Goal: Task Accomplishment & Management: Use online tool/utility

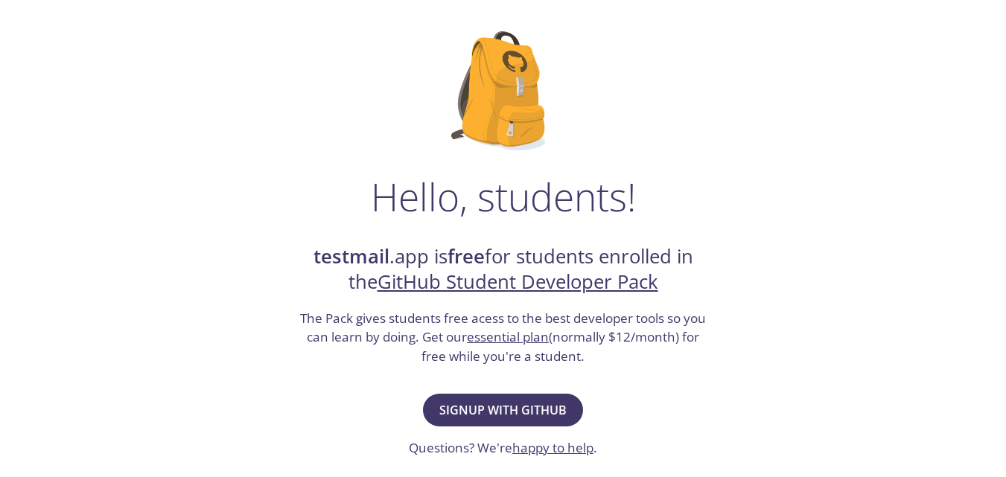
scroll to position [199, 0]
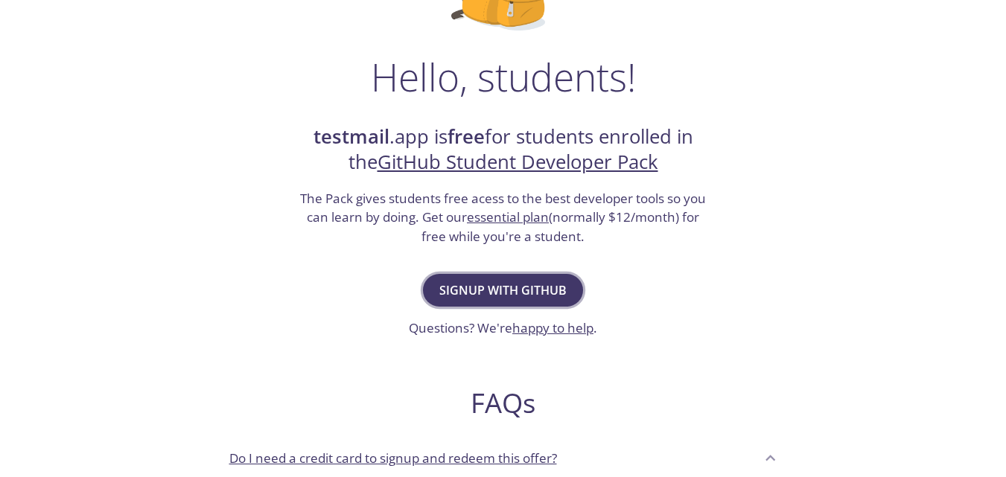
click at [505, 280] on span "Signup with GitHub" at bounding box center [502, 290] width 127 height 21
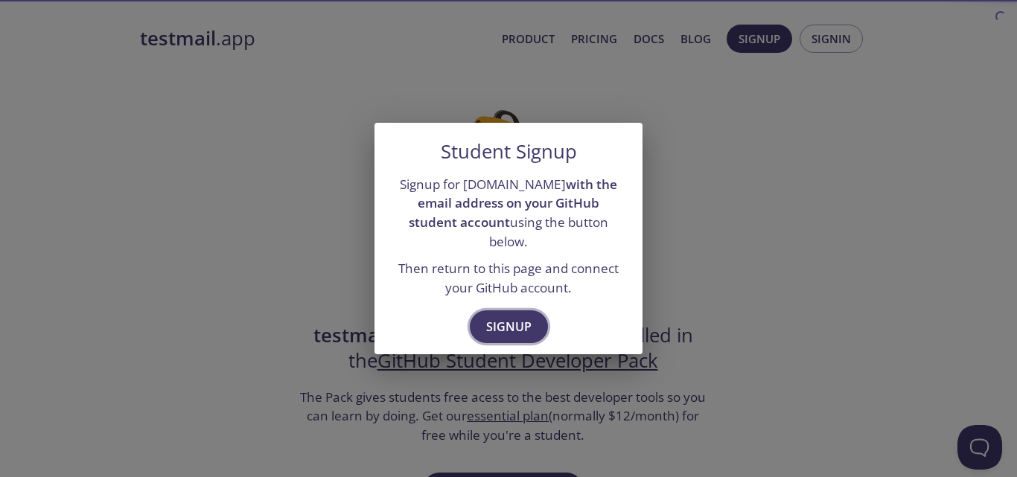
click at [508, 326] on span "Signup" at bounding box center [508, 326] width 45 height 21
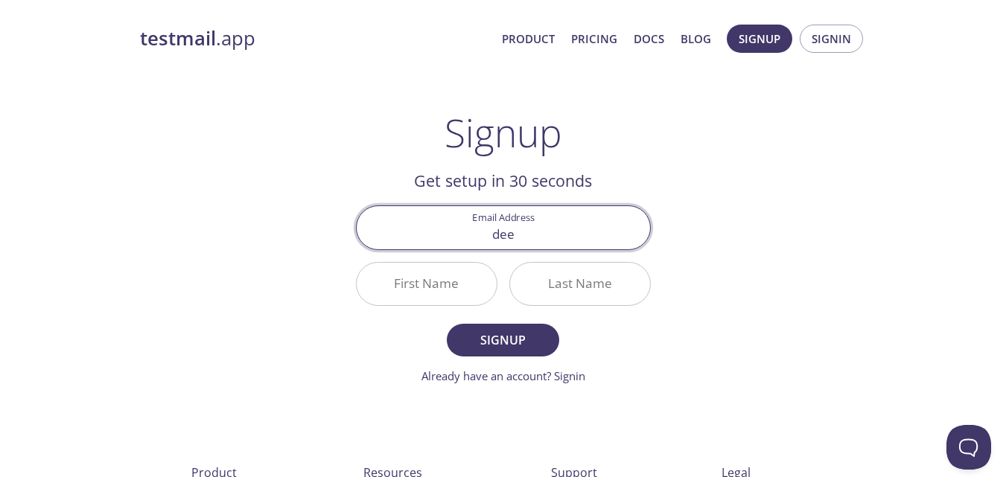
click at [515, 236] on input "dee" at bounding box center [503, 227] width 293 height 42
type input "[EMAIL_ADDRESS][DOMAIN_NAME]"
click at [435, 284] on input "First Name" at bounding box center [427, 284] width 140 height 42
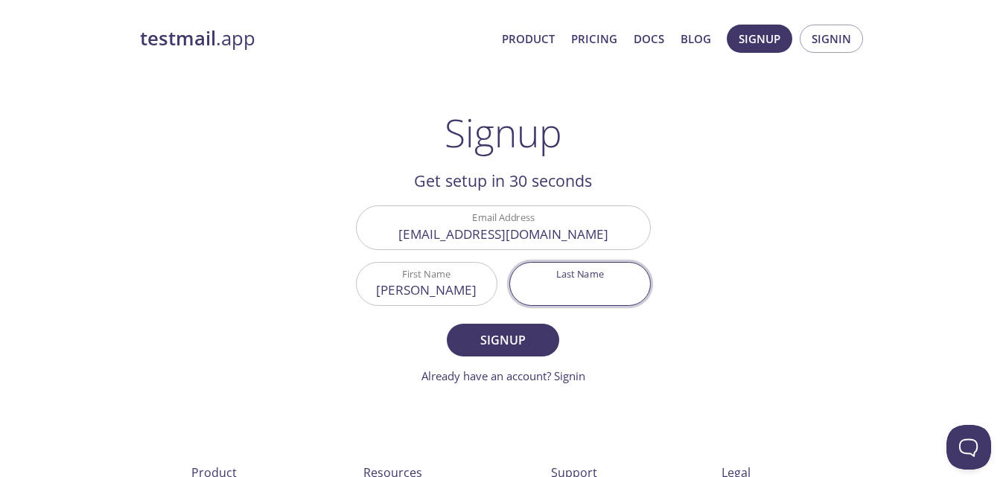
click at [572, 296] on input "Last Name" at bounding box center [580, 284] width 140 height 42
click at [440, 302] on input "Dee" at bounding box center [427, 284] width 140 height 42
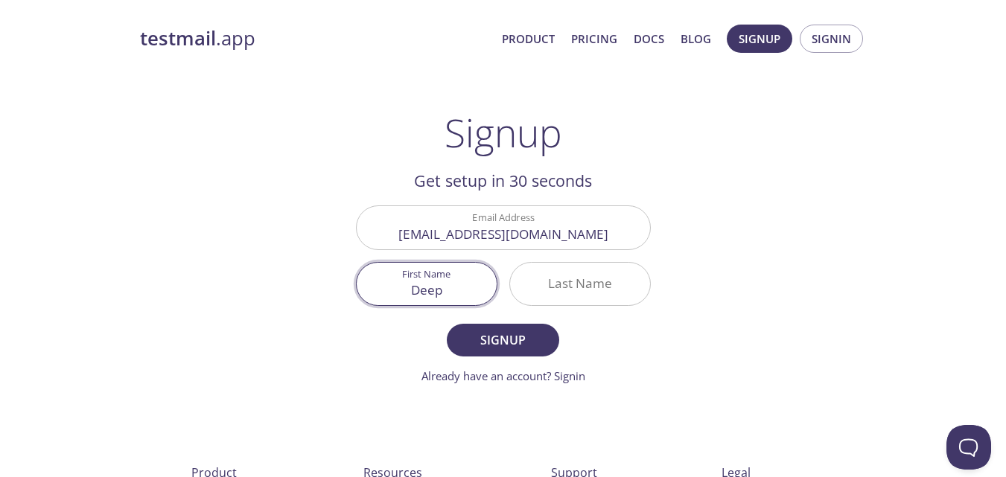
type input "Deep"
click at [593, 279] on input "Last Name" at bounding box center [580, 284] width 140 height 42
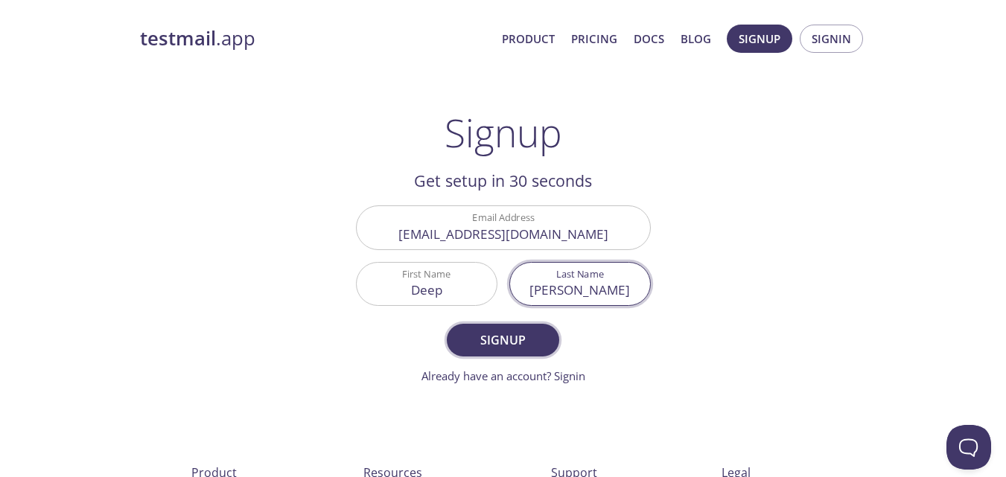
type input "[PERSON_NAME]"
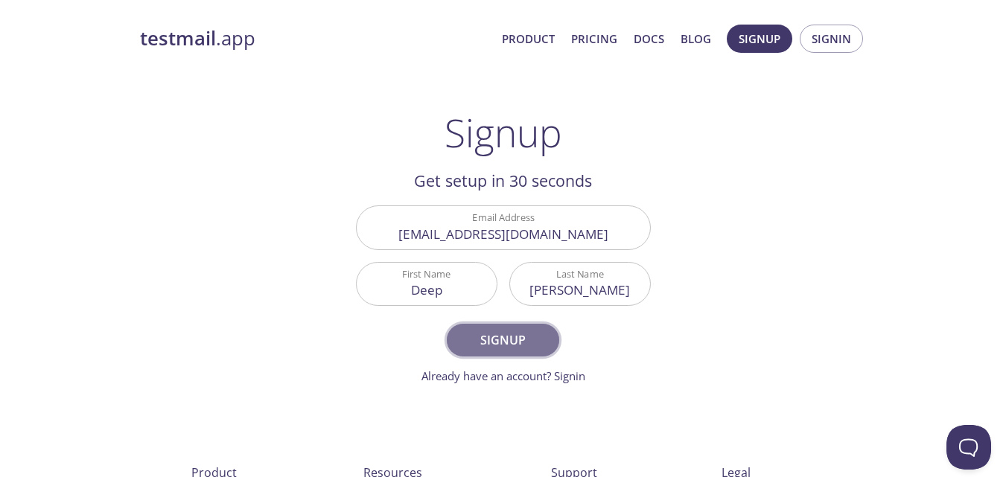
click at [511, 357] on button "Signup" at bounding box center [503, 340] width 112 height 33
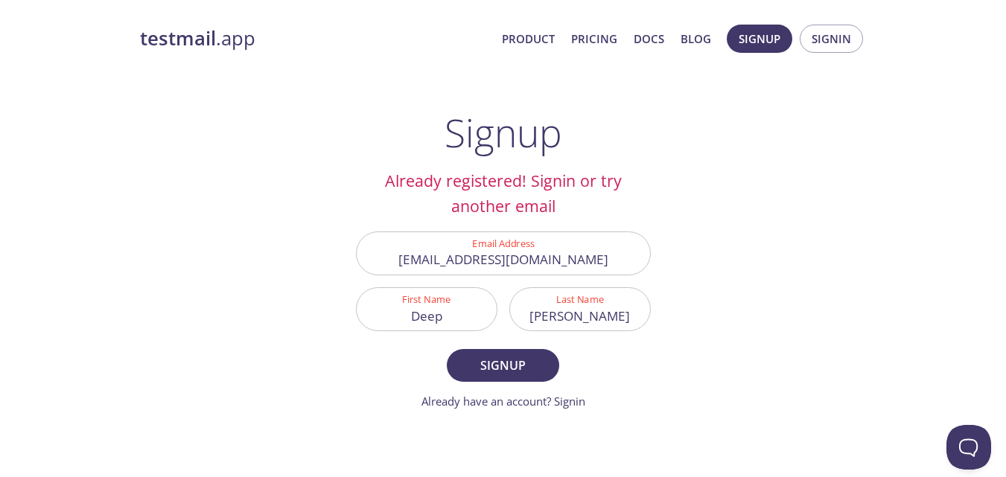
click at [555, 256] on input "[EMAIL_ADDRESS][DOMAIN_NAME]" at bounding box center [503, 253] width 293 height 42
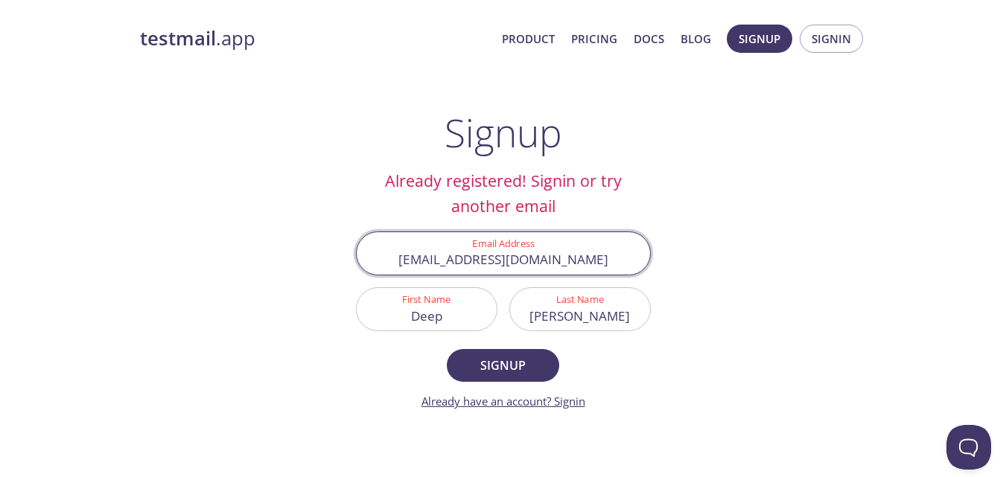
click at [572, 401] on link "Already have an account? Signin" at bounding box center [503, 401] width 164 height 15
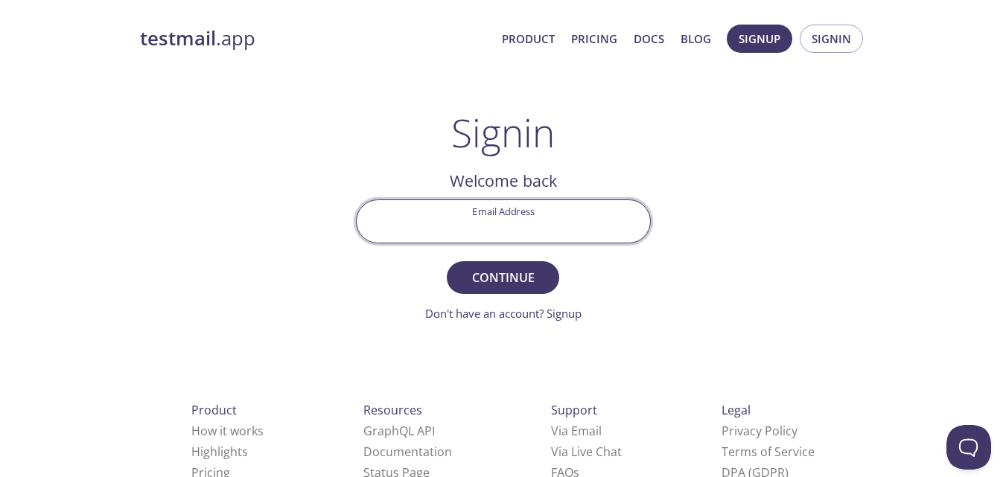
click at [498, 237] on input "Email Address" at bounding box center [503, 221] width 293 height 42
paste input "[EMAIL_ADDRESS][DOMAIN_NAME]"
type input "[EMAIL_ADDRESS][DOMAIN_NAME]"
click at [505, 297] on form "Email Address deepsuthar496@gmail.com Continue Don't have an account? Signup" at bounding box center [503, 261] width 295 height 123
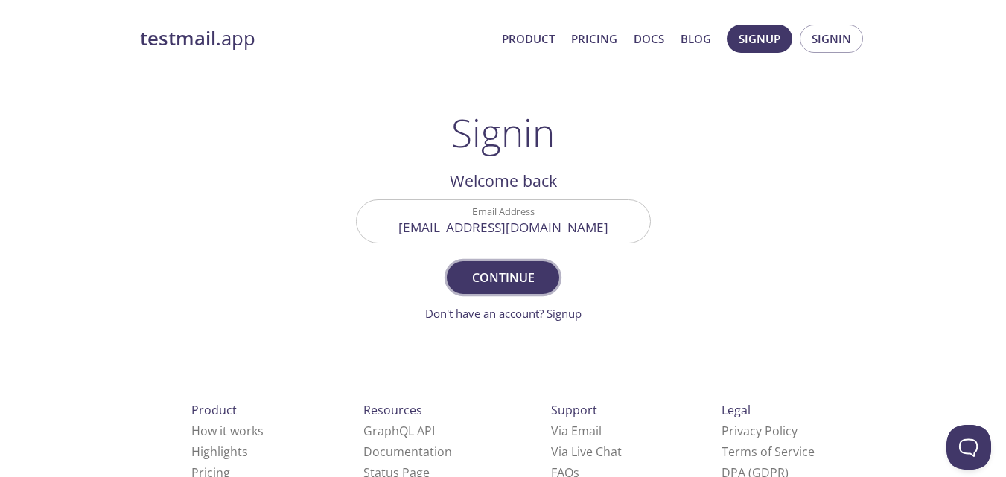
click at [505, 288] on span "Continue" at bounding box center [502, 277] width 79 height 21
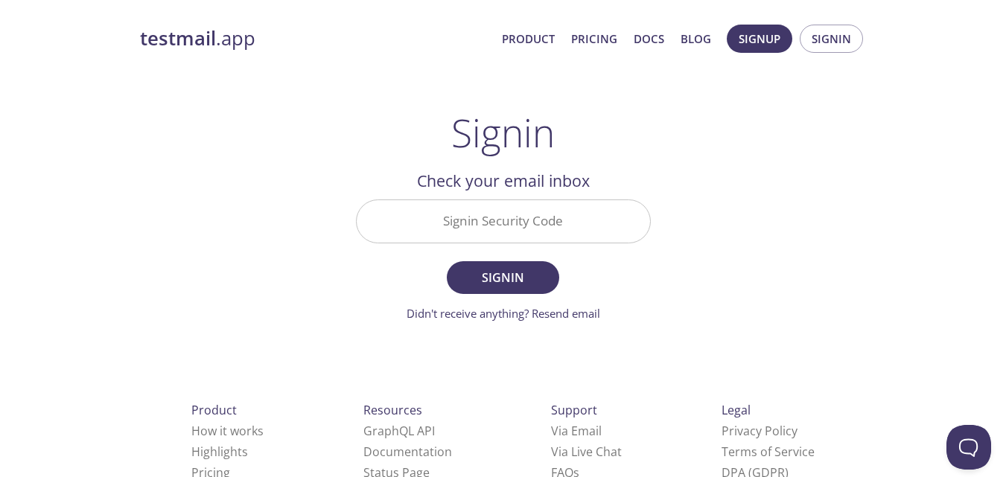
click at [507, 235] on input "Signin Security Code" at bounding box center [503, 221] width 293 height 42
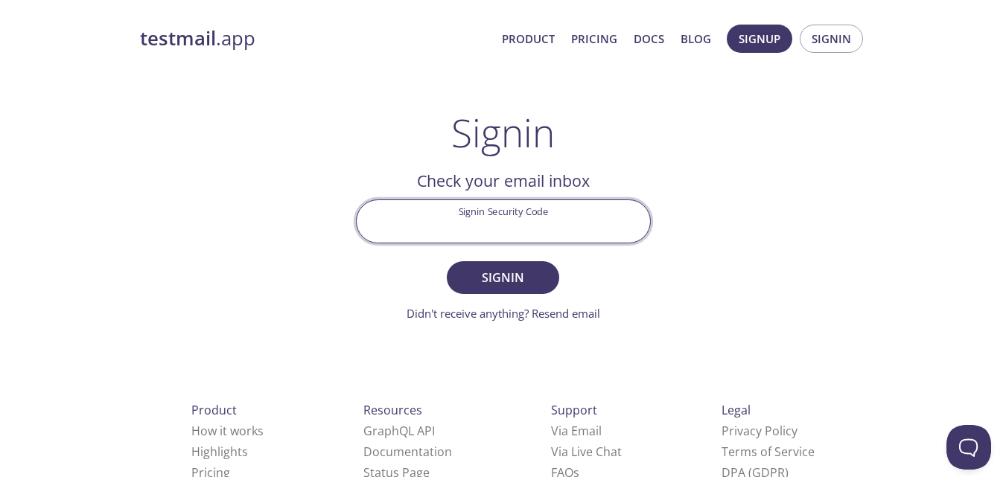
click at [726, 163] on div "testmail .app Product Pricing Docs Blog Signup Signin Signin Welcome back Email…" at bounding box center [503, 325] width 762 height 621
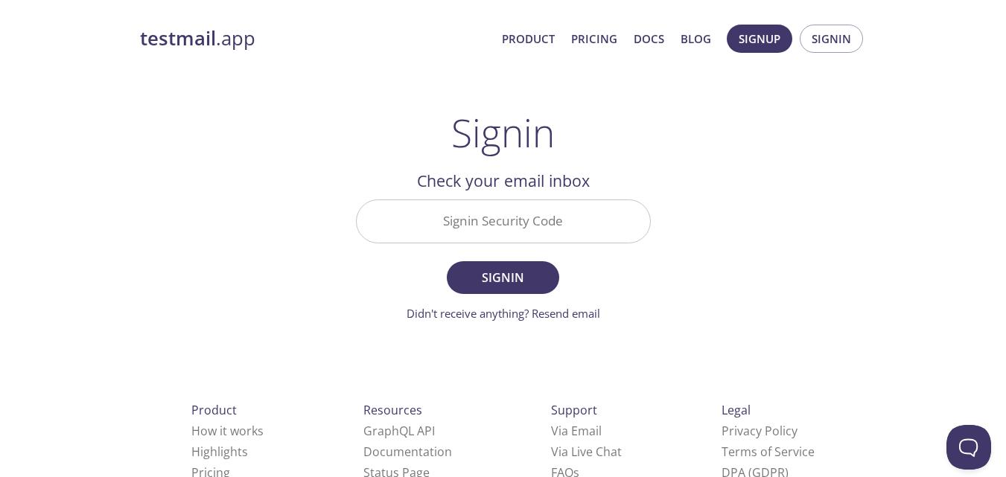
click at [517, 217] on input "Signin Security Code" at bounding box center [503, 221] width 293 height 42
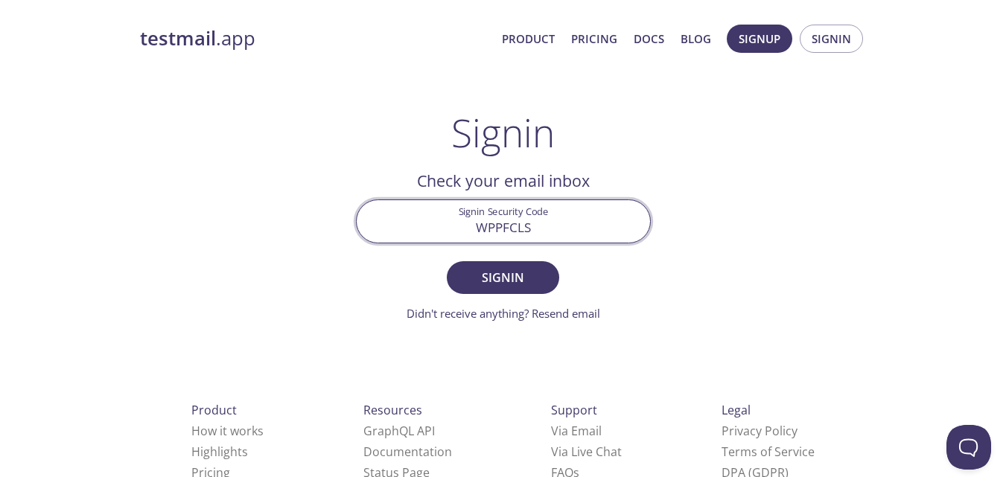
type input "WPPFCLS"
click at [447, 261] on button "Signin" at bounding box center [503, 277] width 112 height 33
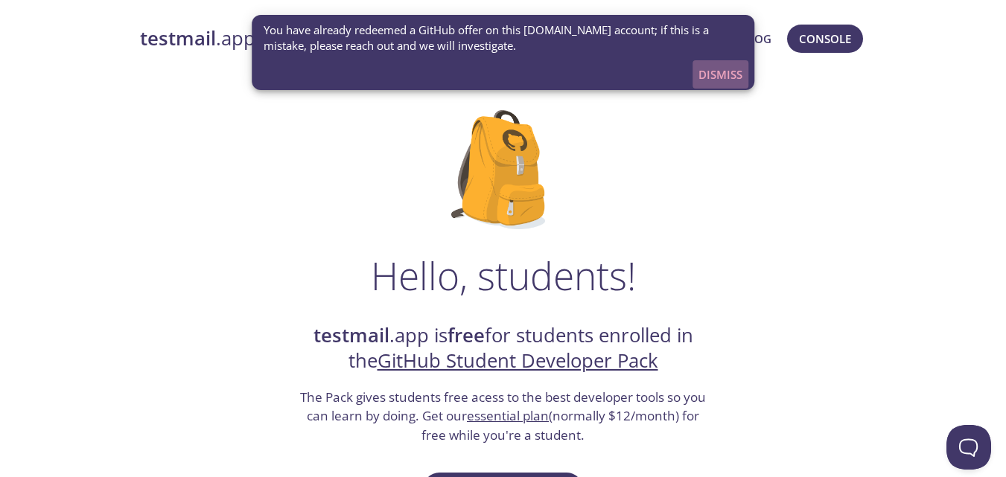
click at [712, 74] on span "Dismiss" at bounding box center [720, 74] width 44 height 19
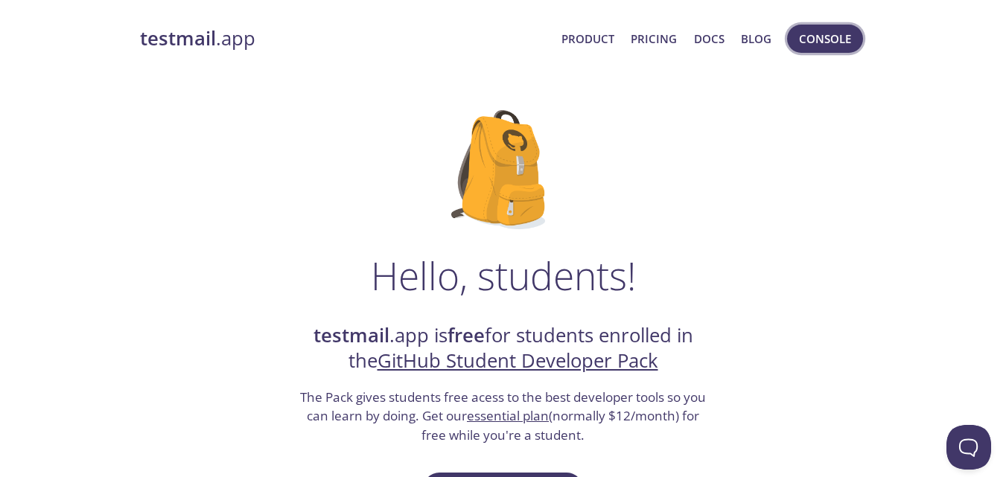
click at [831, 39] on span "Console" at bounding box center [825, 38] width 52 height 19
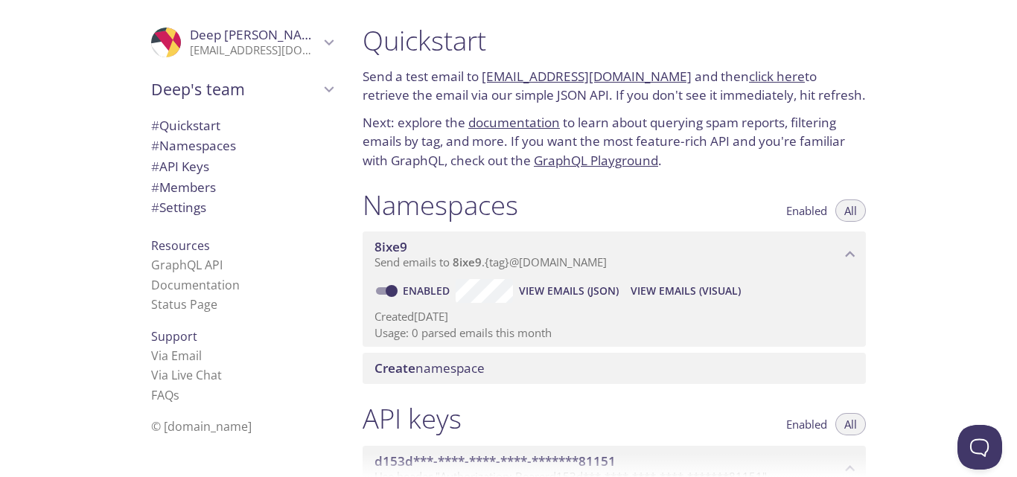
scroll to position [99, 0]
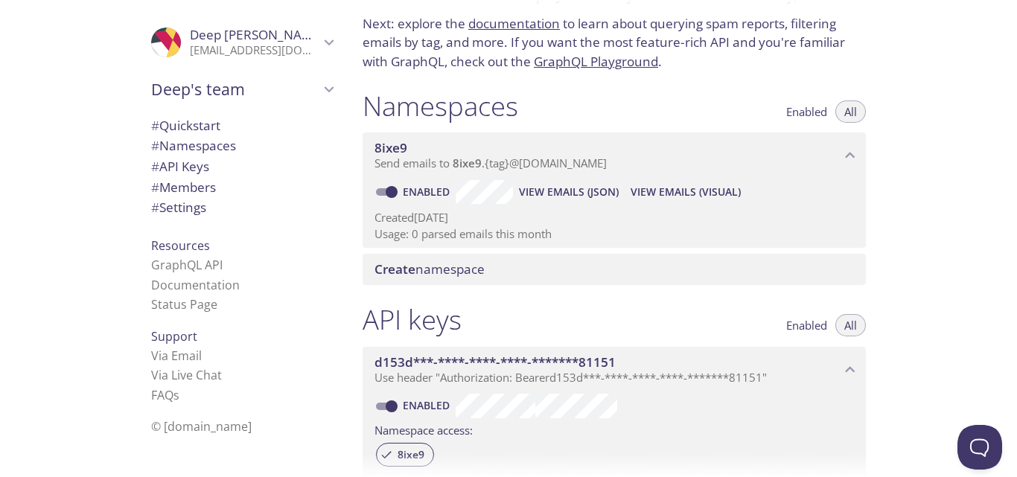
click at [508, 290] on div "Namespaces Enabled All 8ixe9 Send emails to 8ixe9 . {tag} @[DOMAIN_NAME] Enable…" at bounding box center [614, 187] width 527 height 214
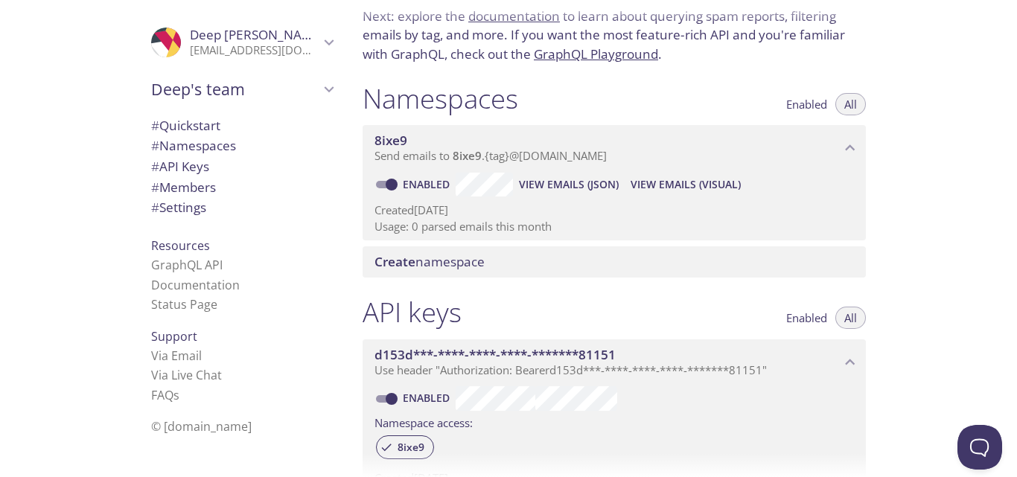
scroll to position [85, 0]
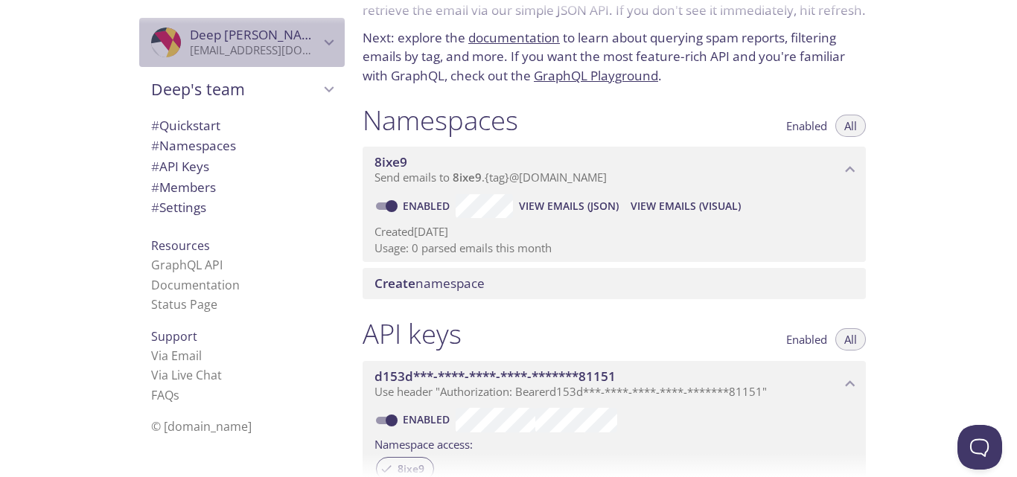
click at [319, 33] on icon "Deep suthar" at bounding box center [328, 42] width 19 height 19
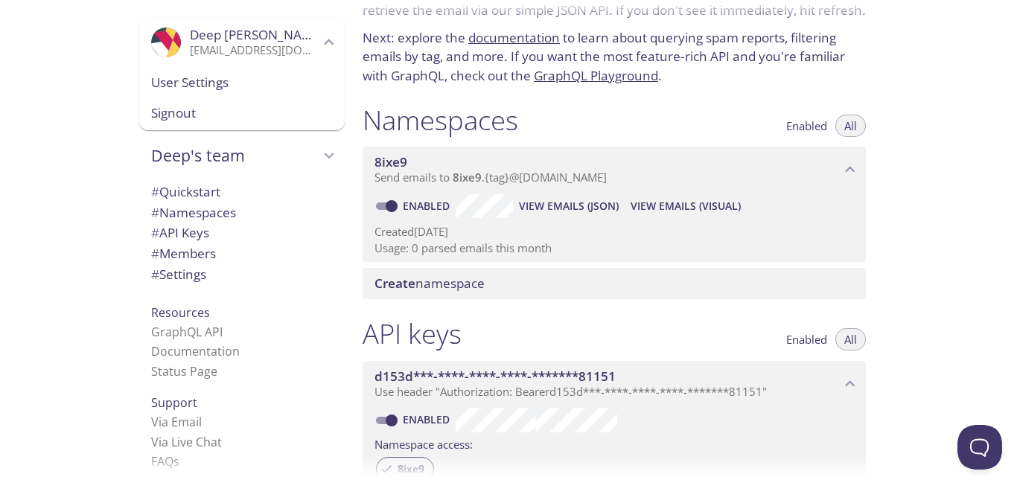
click at [319, 33] on icon "Deep suthar" at bounding box center [328, 42] width 19 height 19
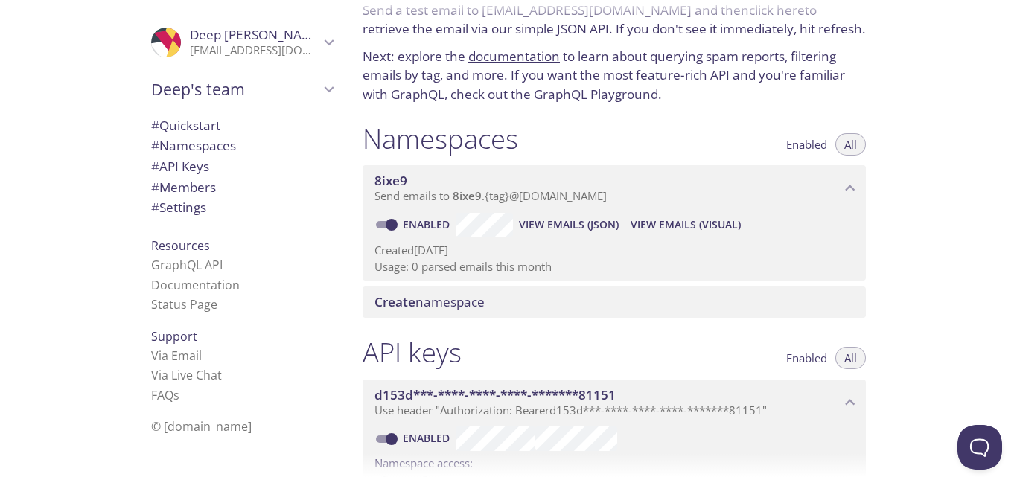
scroll to position [99, 0]
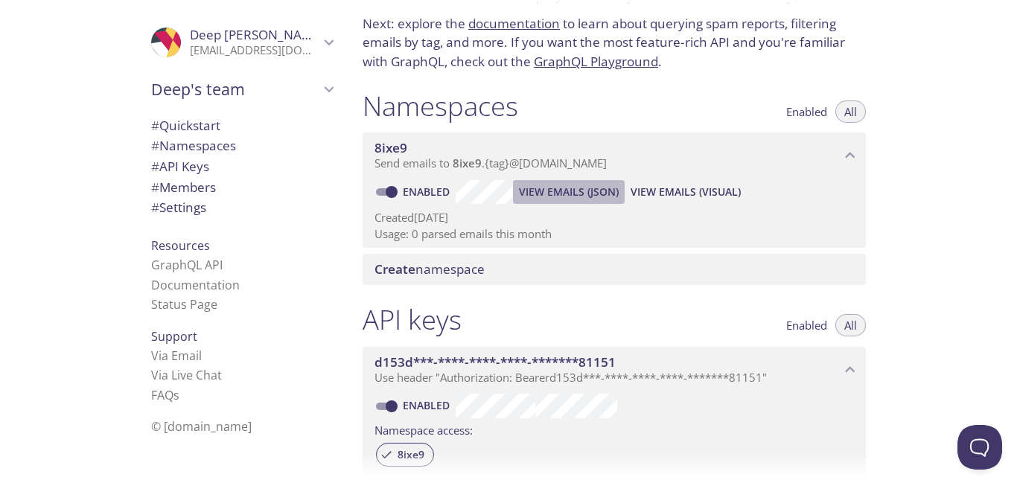
click at [607, 194] on span "View Emails (JSON)" at bounding box center [569, 192] width 100 height 18
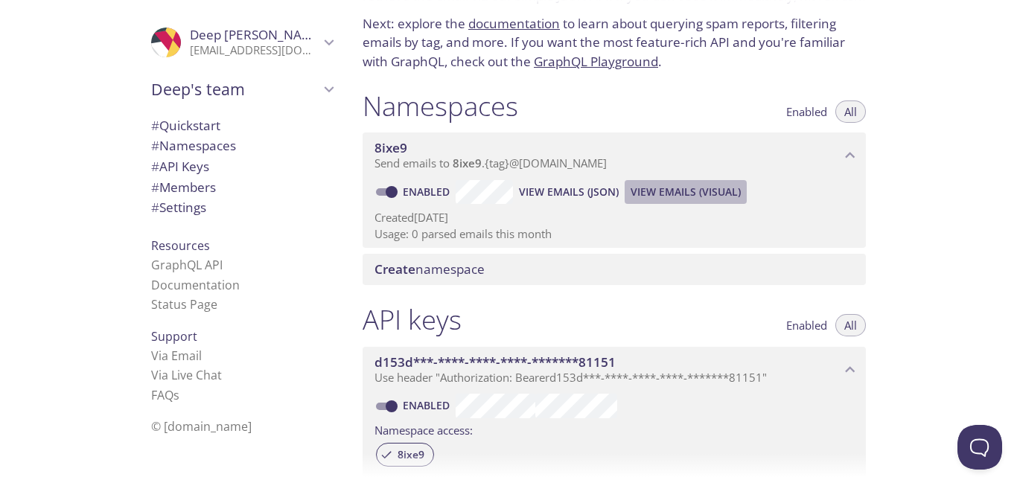
click at [695, 192] on span "View Emails (Visual)" at bounding box center [686, 192] width 110 height 18
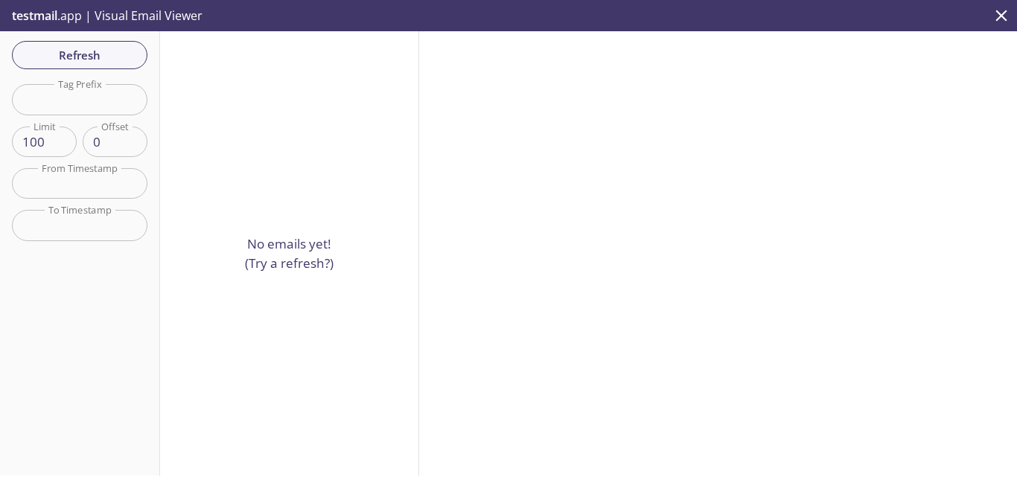
click at [173, 16] on p "testmail .app | Visual Email Viewer" at bounding box center [105, 15] width 211 height 31
click at [1005, 15] on icon "close" at bounding box center [1001, 15] width 19 height 19
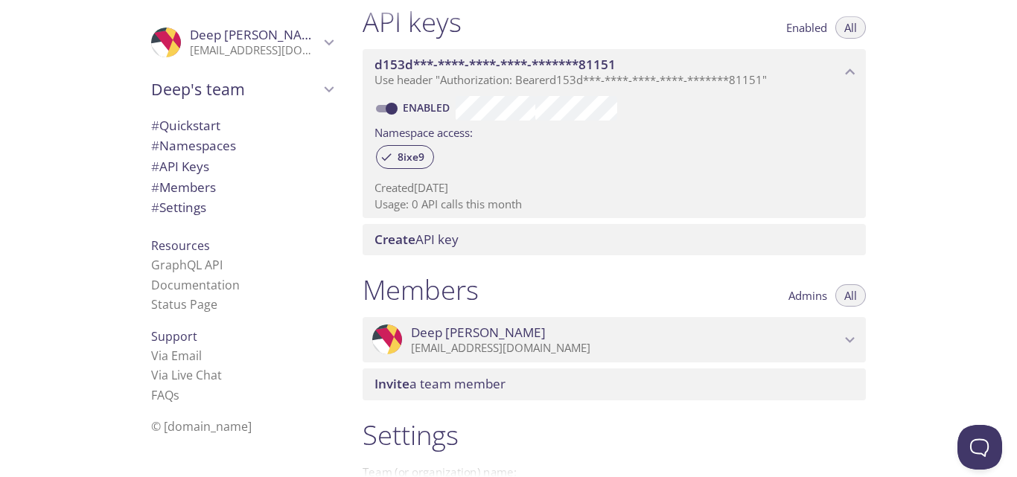
scroll to position [581, 0]
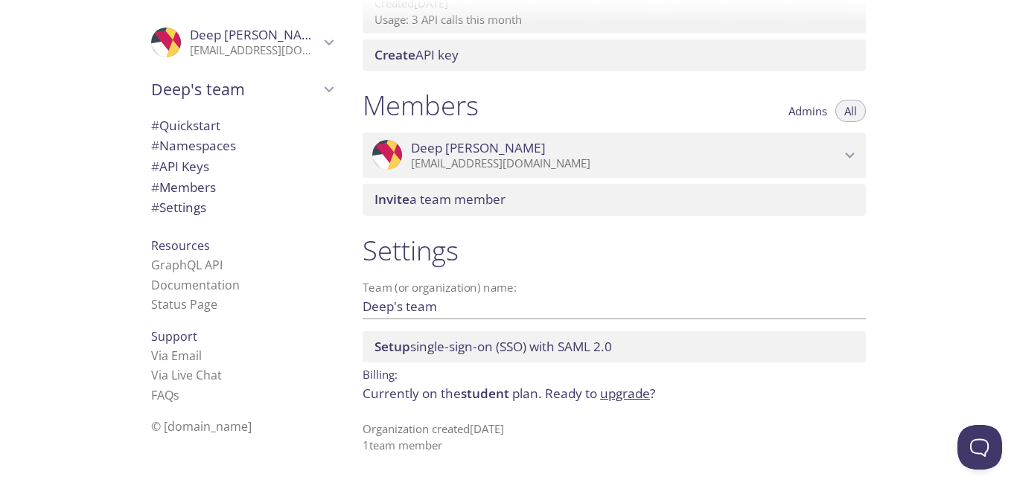
click at [304, 42] on span "Deep [PERSON_NAME]" at bounding box center [255, 35] width 130 height 16
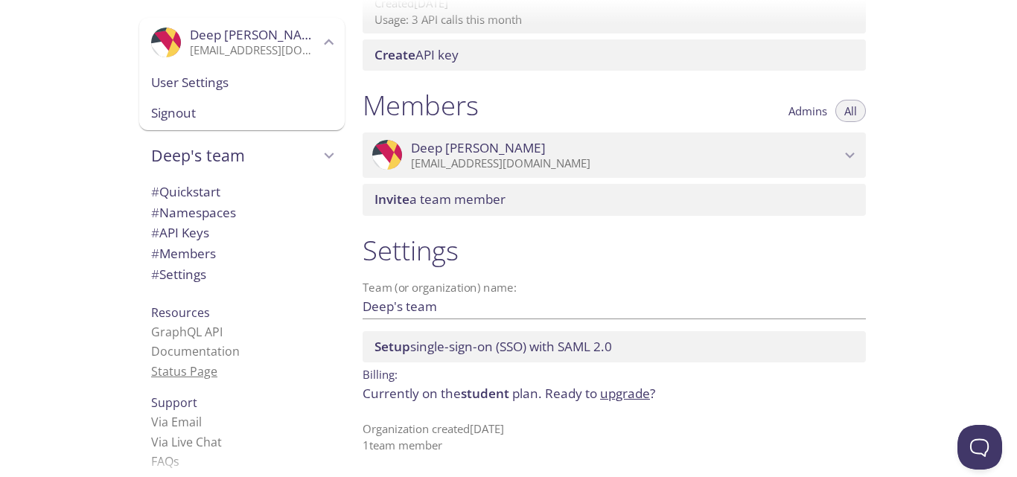
click at [191, 379] on link "Status Page" at bounding box center [184, 371] width 66 height 16
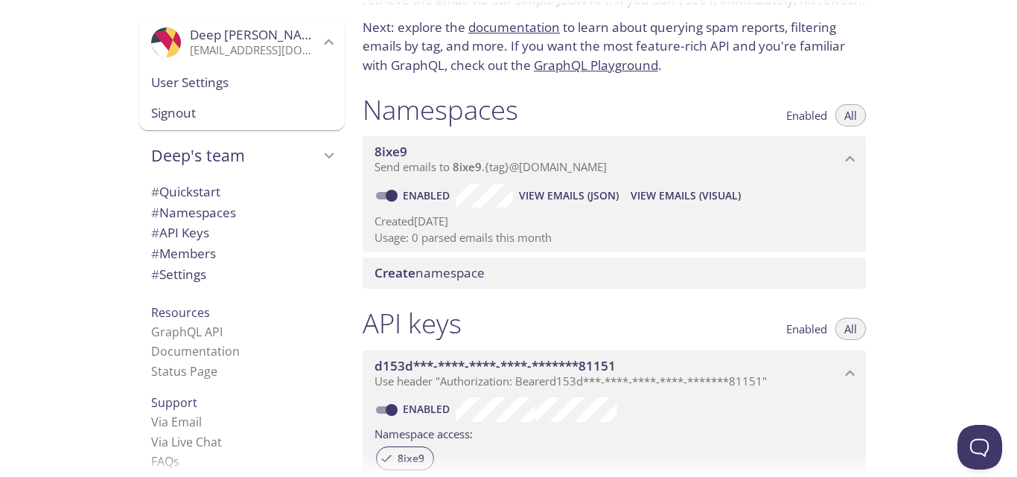
scroll to position [85, 0]
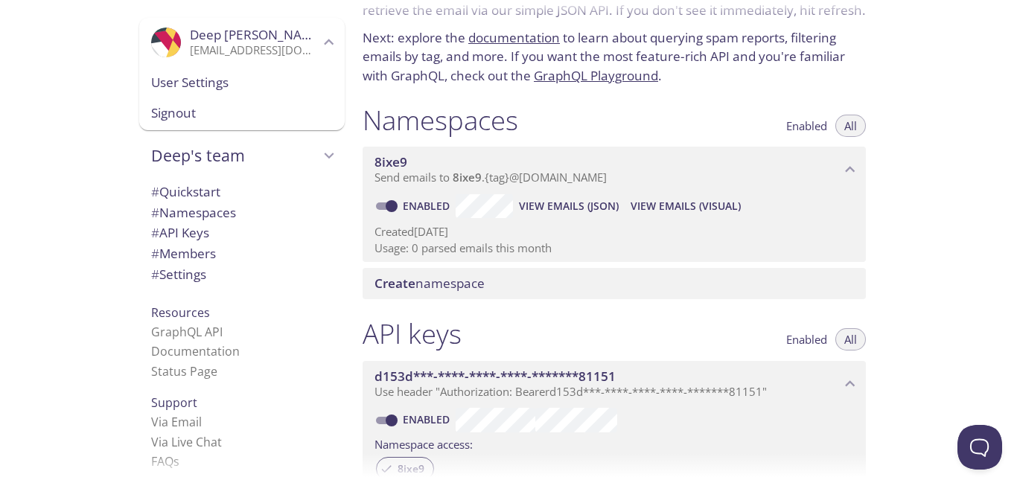
click at [680, 207] on span "View Emails (Visual)" at bounding box center [686, 206] width 110 height 18
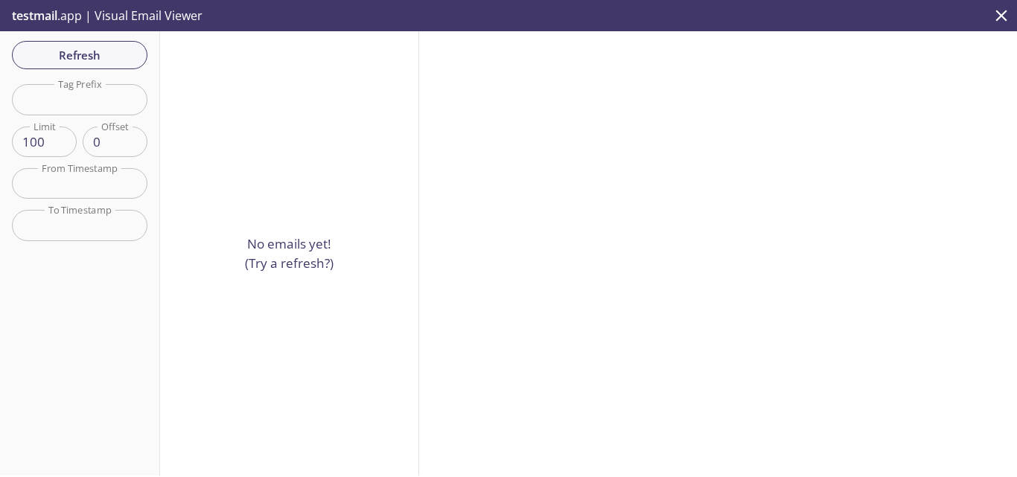
click at [999, 26] on button "close" at bounding box center [1001, 15] width 31 height 31
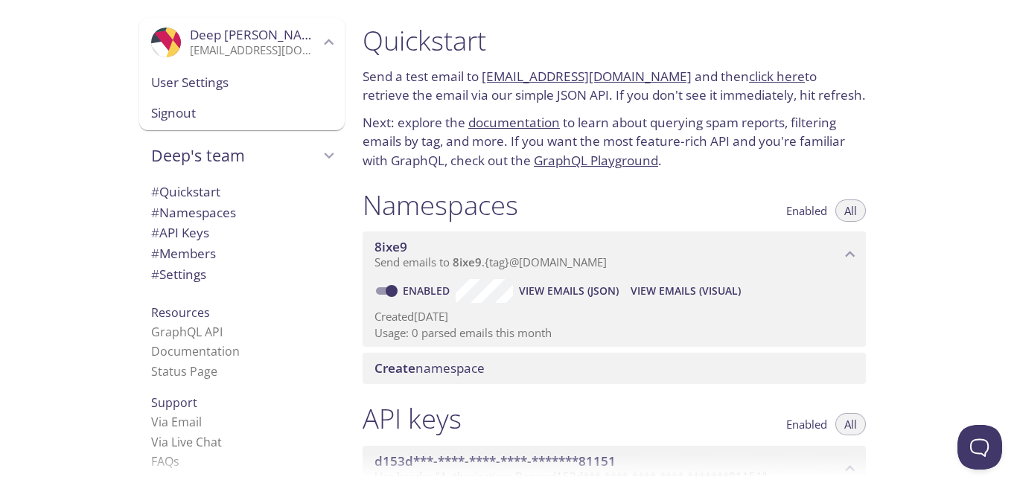
click at [404, 101] on p "Send a test email to [EMAIL_ADDRESS][DOMAIN_NAME] and then click here to retrie…" at bounding box center [614, 86] width 503 height 38
click at [756, 76] on link "click here" at bounding box center [777, 76] width 56 height 17
